Goal: Contribute content: Contribute content

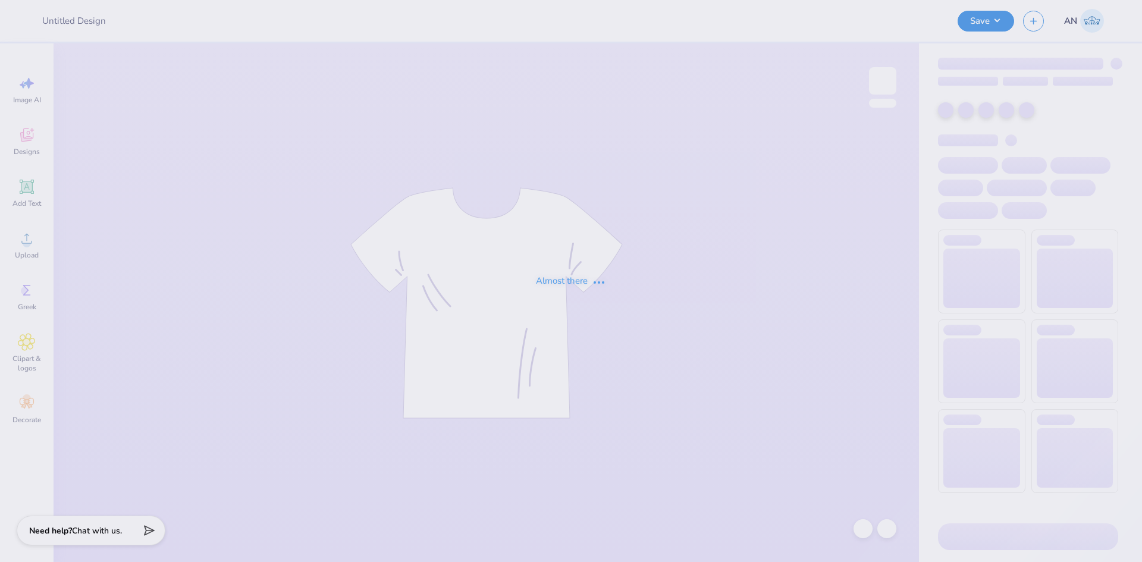
type input "MSU AI Cub Merch"
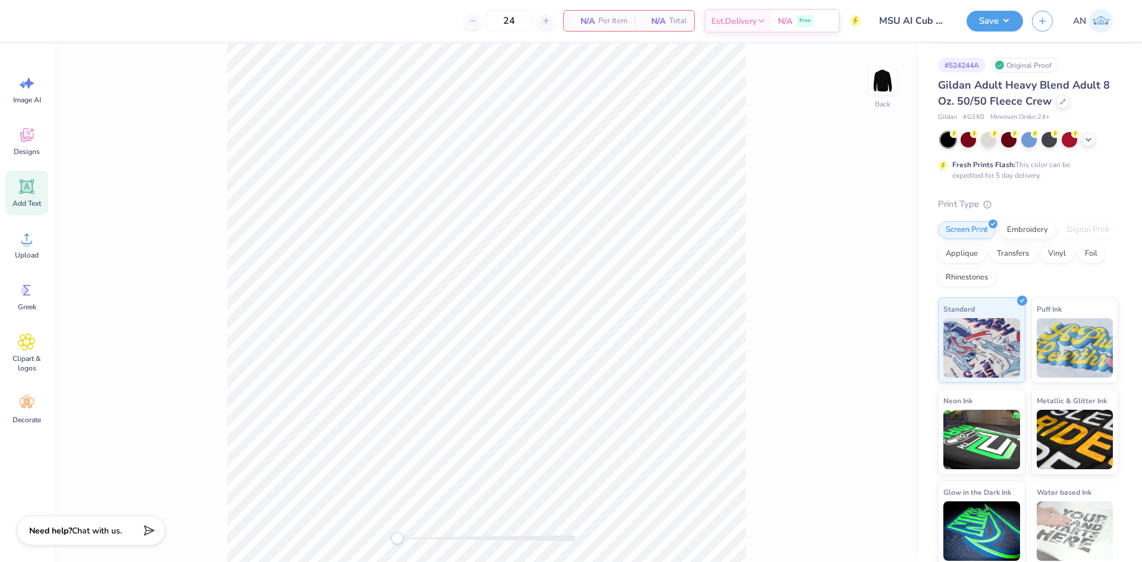
click at [28, 194] on icon at bounding box center [27, 187] width 18 height 18
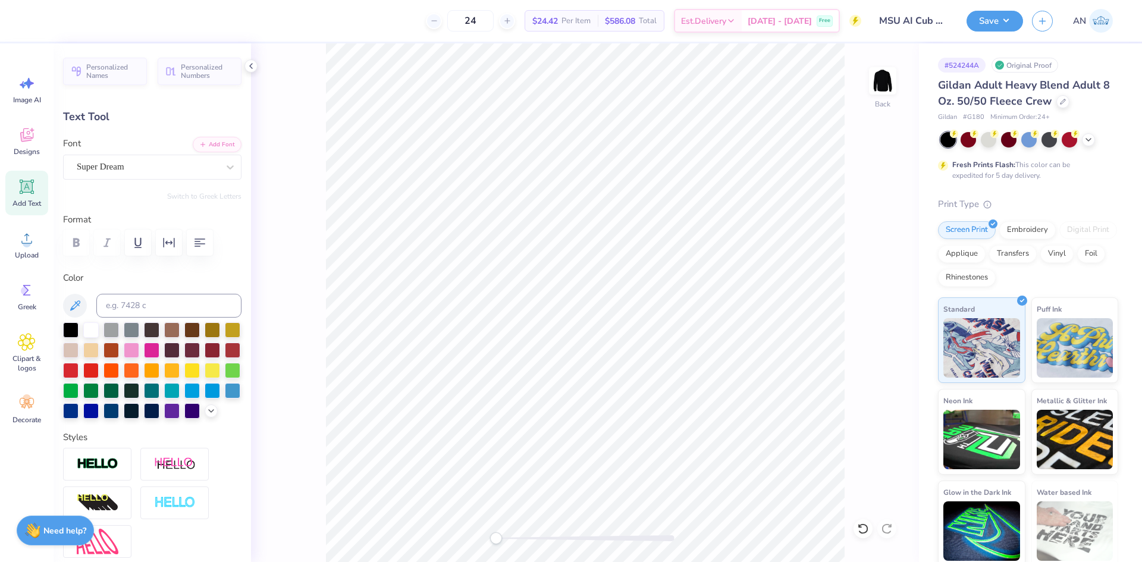
scroll to position [10, 1]
type textarea "TET"
type input "4.30"
click at [24, 251] on span "Upload" at bounding box center [27, 255] width 24 height 10
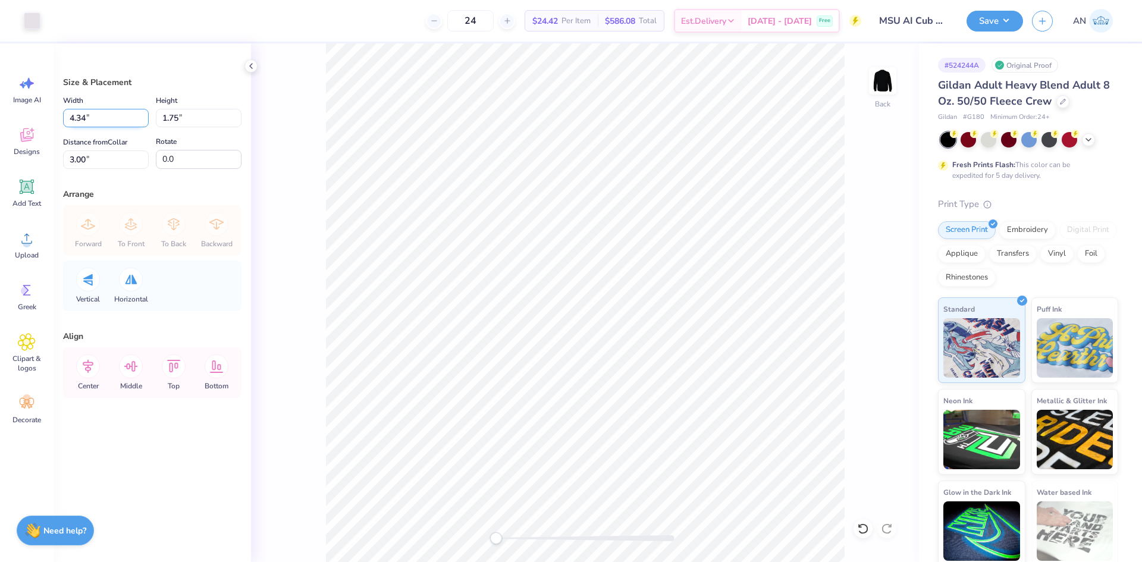
drag, startPoint x: 98, startPoint y: 121, endPoint x: 71, endPoint y: 125, distance: 27.6
click at [71, 125] on input "4.34" at bounding box center [106, 118] width 86 height 18
type input "3.50"
type input "1.41"
type input "3.17"
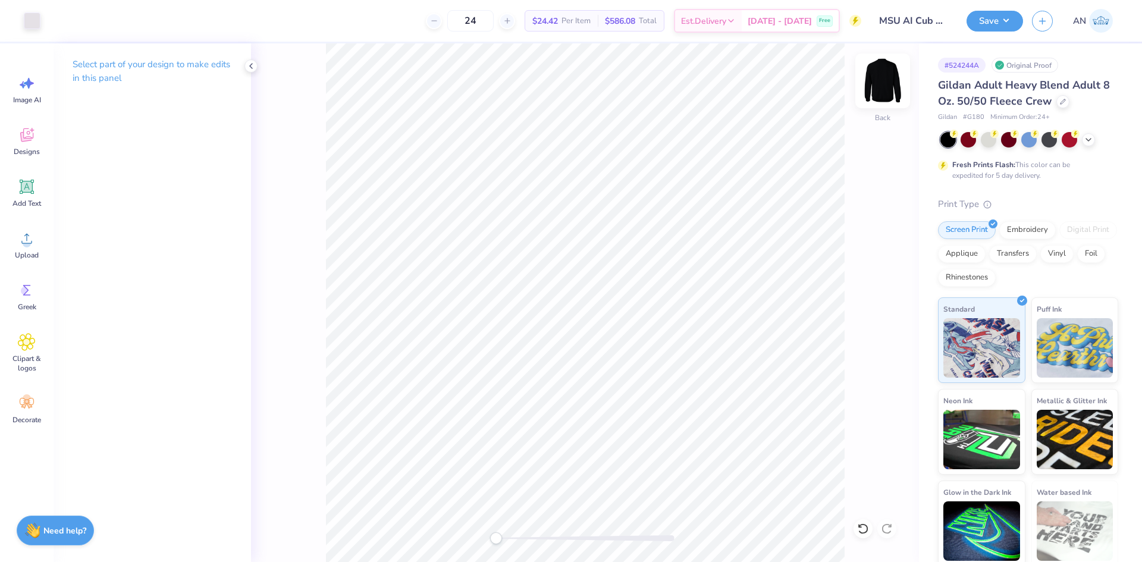
click at [887, 78] on img at bounding box center [883, 81] width 48 height 48
click at [34, 251] on span "Upload" at bounding box center [27, 255] width 24 height 10
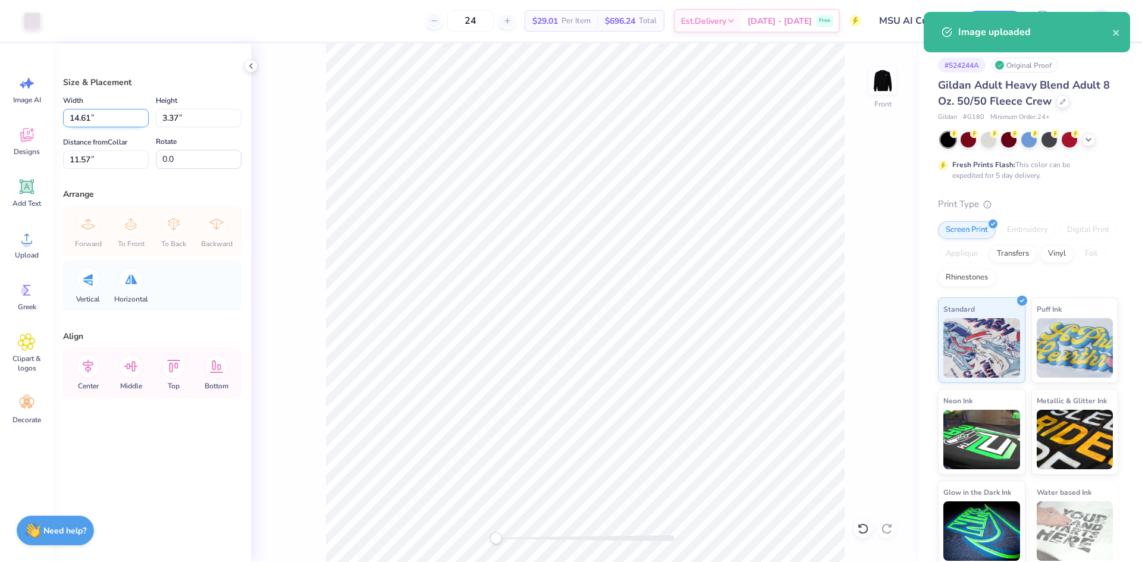
click at [117, 120] on input "14.61" at bounding box center [106, 118] width 86 height 18
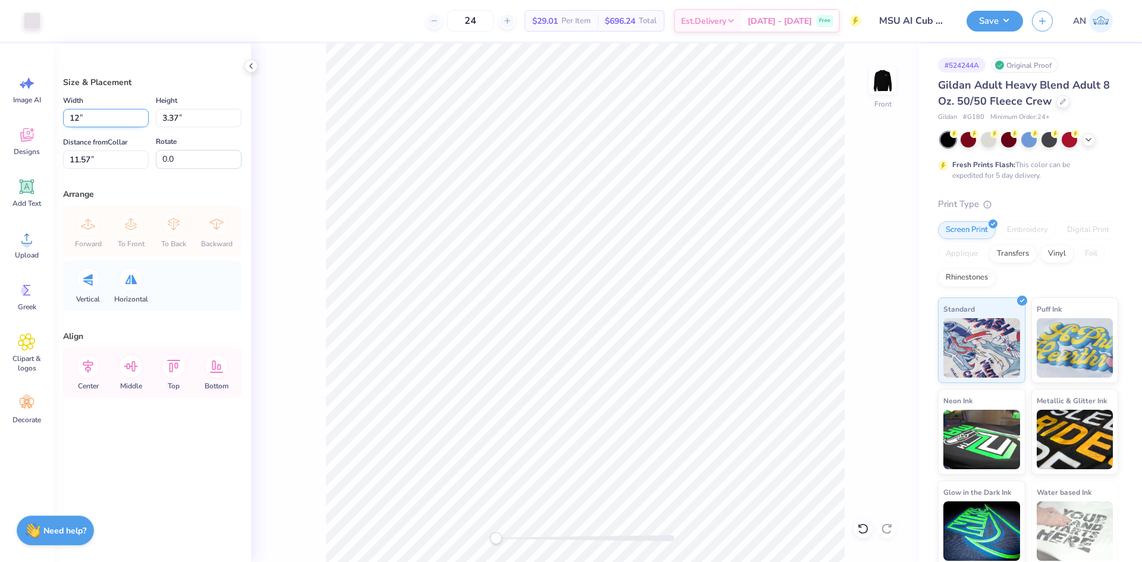
type input "12.00"
type input "2.76"
drag, startPoint x: 134, startPoint y: 164, endPoint x: 56, endPoint y: 175, distance: 78.0
click at [56, 175] on div "Size & Placement Width 12.00 12.00 " Height 2.76 2.76 " Distance from Collar 11…" at bounding box center [152, 302] width 197 height 519
drag, startPoint x: 114, startPoint y: 159, endPoint x: 45, endPoint y: 165, distance: 69.2
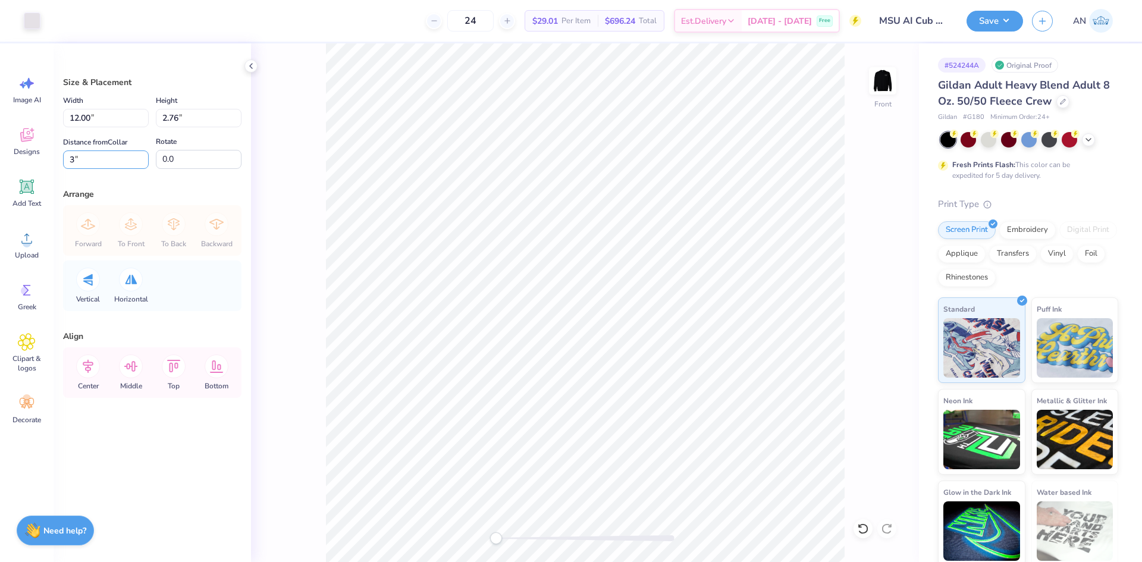
click at [45, 165] on div "Art colors 24 $29.01 Per Item $696.24 Total Est. Delivery [DATE] - [DATE] Free …" at bounding box center [571, 281] width 1142 height 562
type input "6"
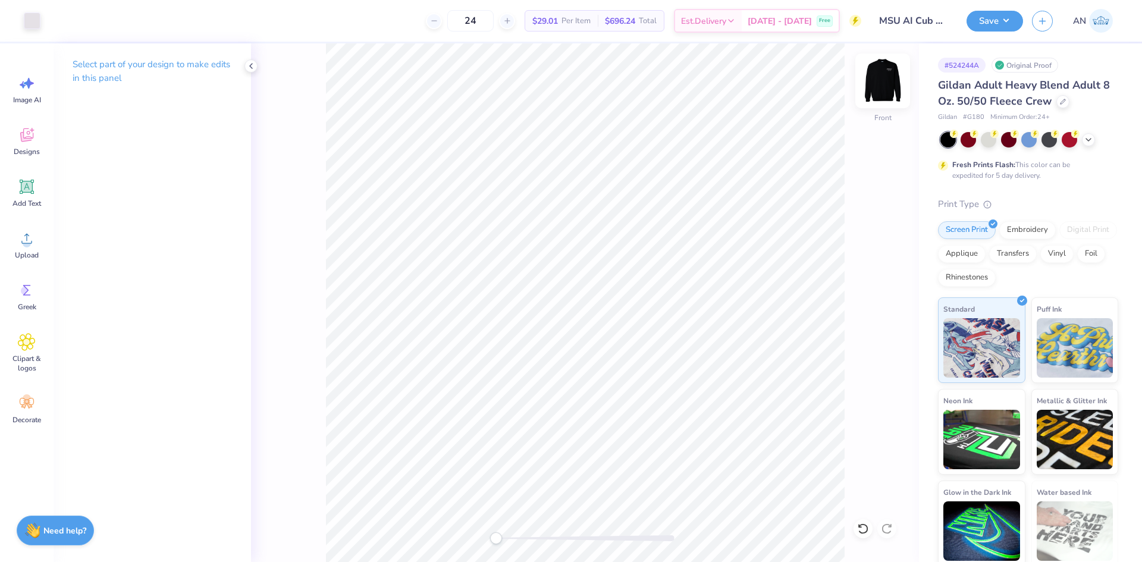
click at [887, 84] on img at bounding box center [883, 81] width 48 height 48
click at [887, 84] on img at bounding box center [883, 81] width 24 height 24
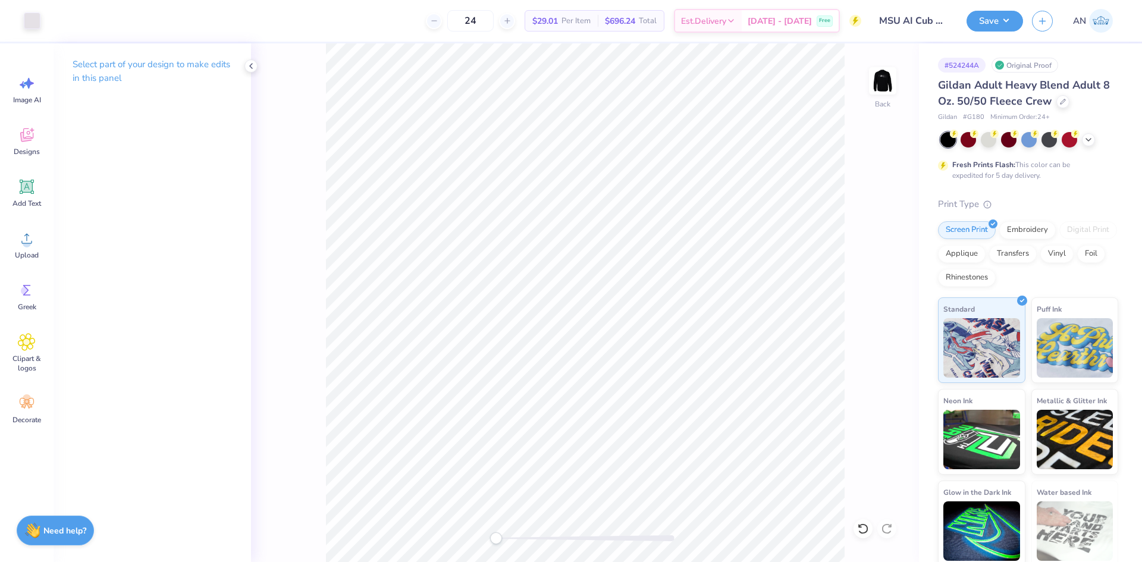
click at [887, 84] on img at bounding box center [883, 81] width 24 height 24
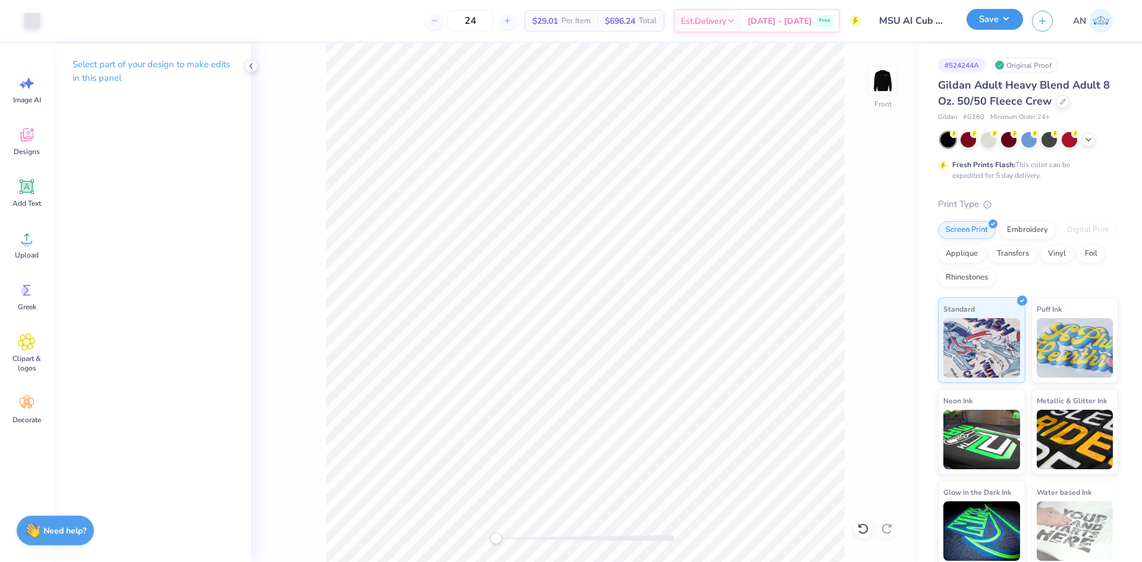
click at [995, 20] on button "Save" at bounding box center [994, 19] width 56 height 21
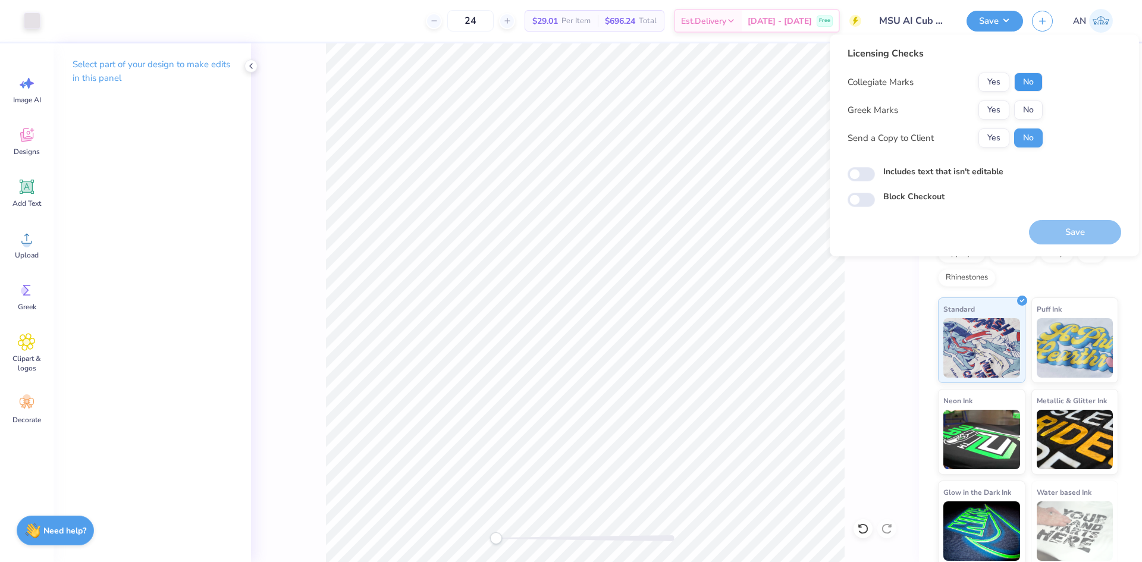
click at [1025, 88] on button "No" at bounding box center [1028, 82] width 29 height 19
click at [995, 80] on button "Yes" at bounding box center [993, 82] width 31 height 19
click at [1022, 108] on button "No" at bounding box center [1028, 109] width 29 height 19
click at [860, 174] on input "Includes text that isn't editable" at bounding box center [860, 174] width 27 height 14
checkbox input "true"
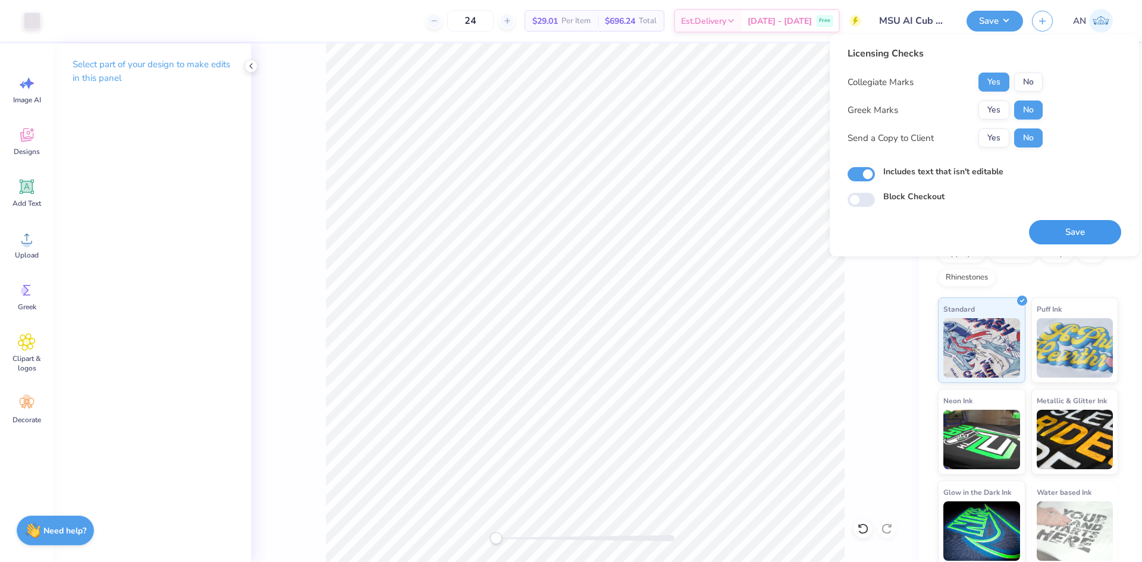
click at [1055, 235] on button "Save" at bounding box center [1075, 232] width 92 height 24
